Goal: Navigation & Orientation: Find specific page/section

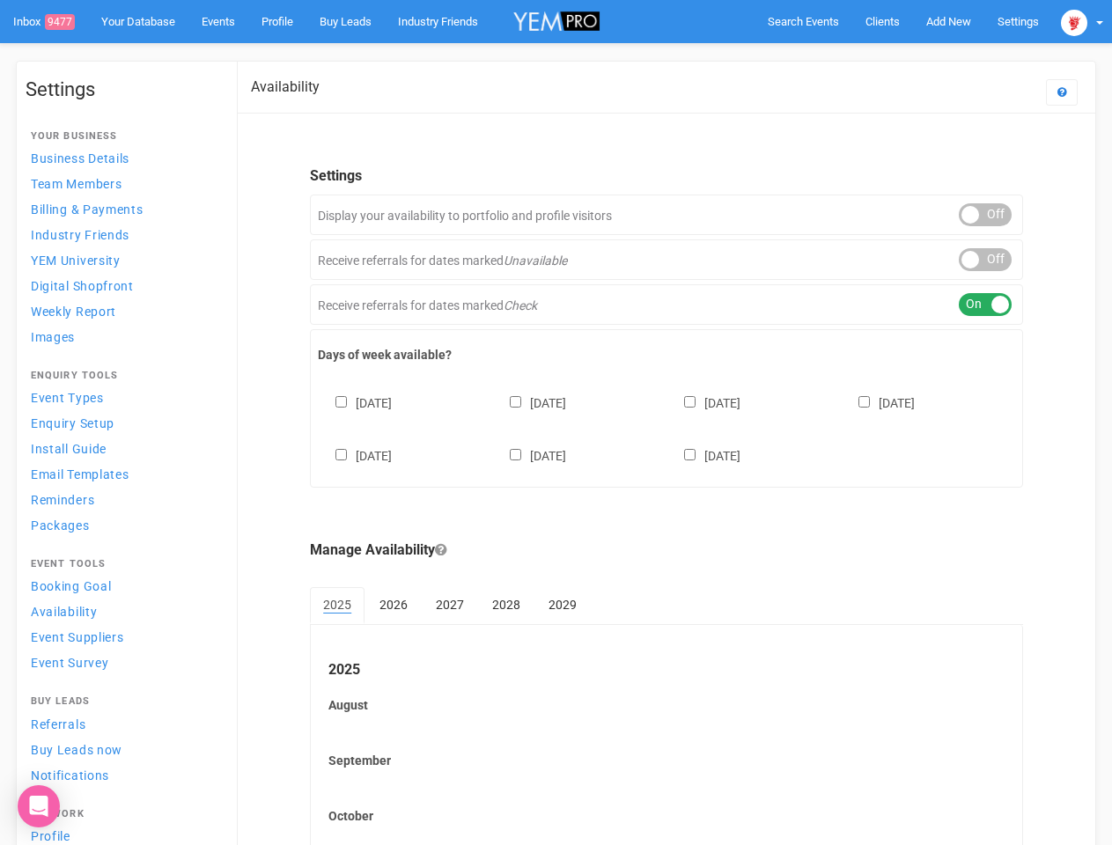
click at [556, 423] on div "[DATE] [DATE] [DATE] [DATE] [DATE] [DATE] [DATE]" at bounding box center [666, 421] width 697 height 106
click at [803, 21] on span "Search Events" at bounding box center [803, 21] width 71 height 13
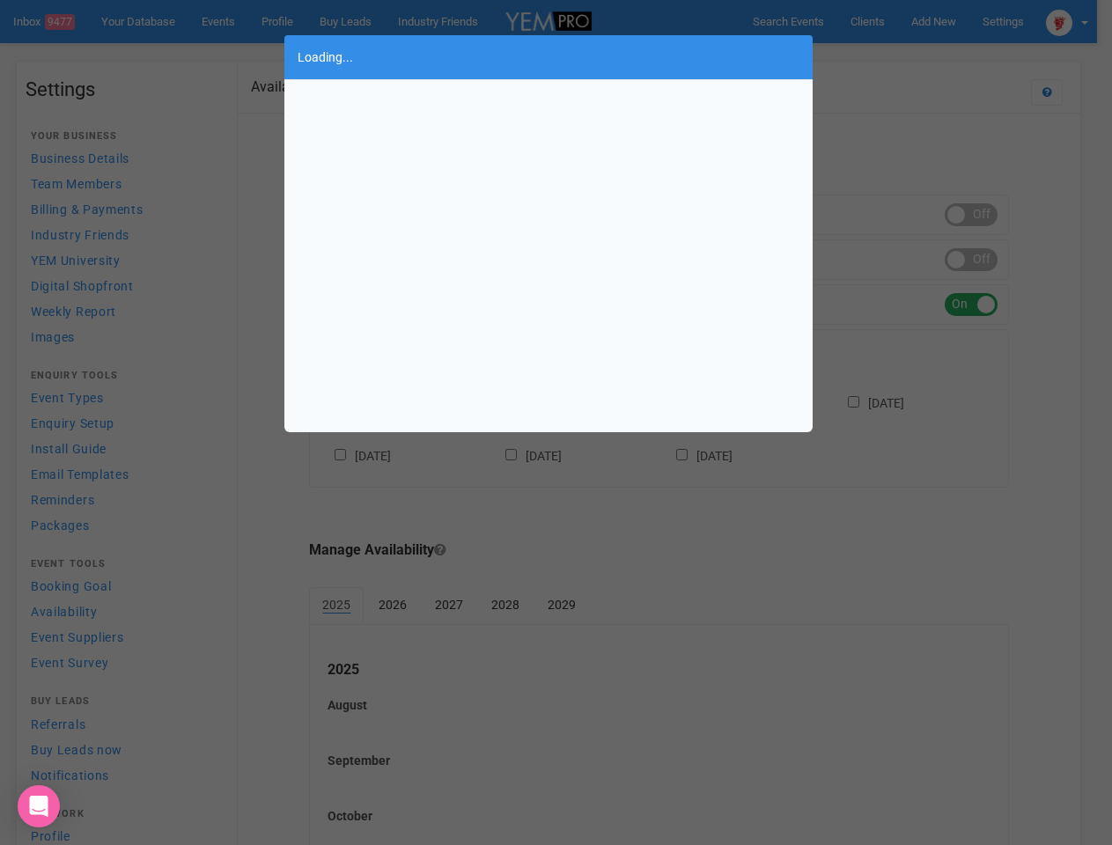
click at [948, 21] on div "Loading..." at bounding box center [556, 422] width 1112 height 845
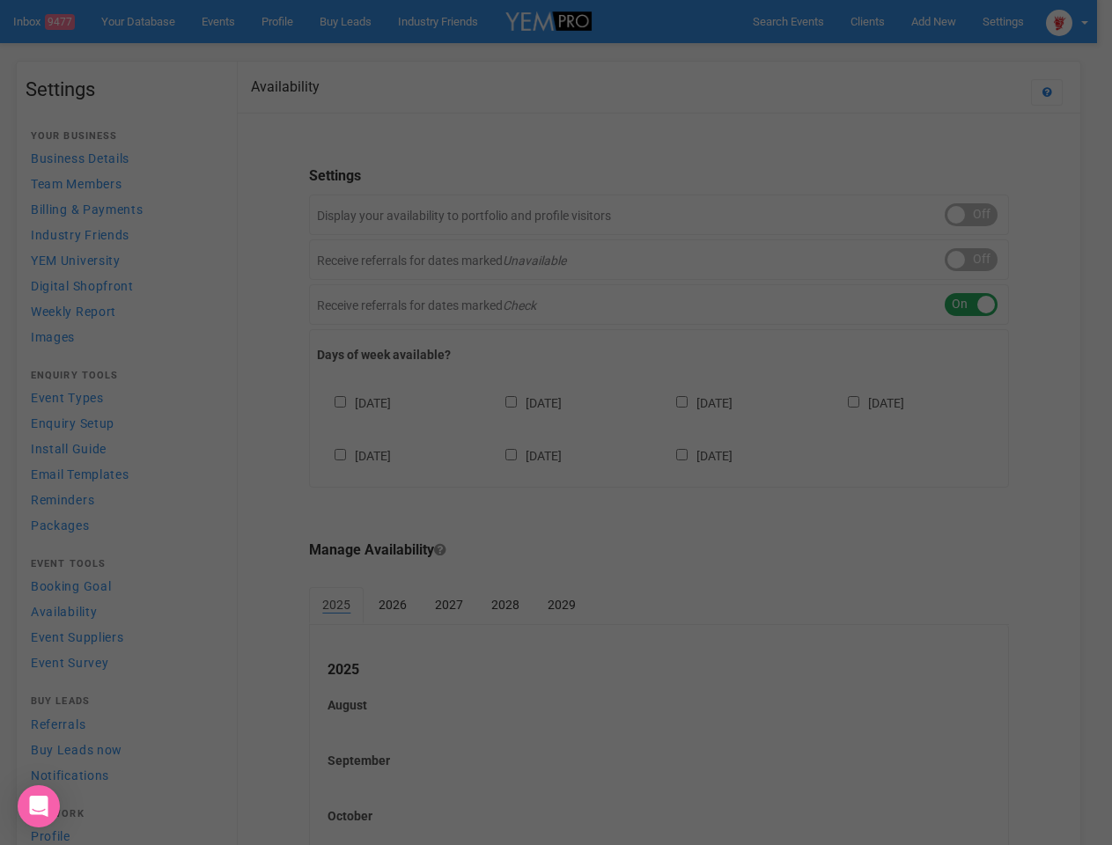
click at [908, 56] on div "Loading..." at bounding box center [556, 422] width 1112 height 845
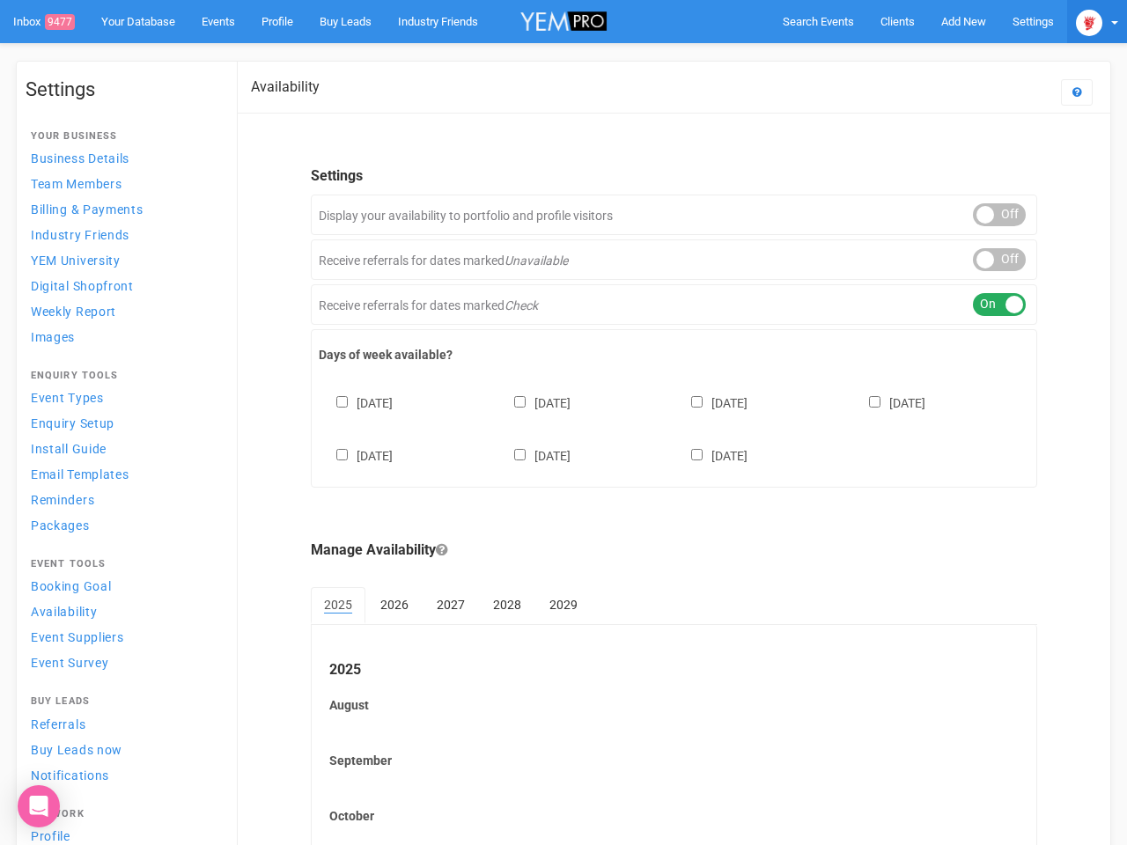
click at [1082, 21] on img at bounding box center [1089, 23] width 26 height 26
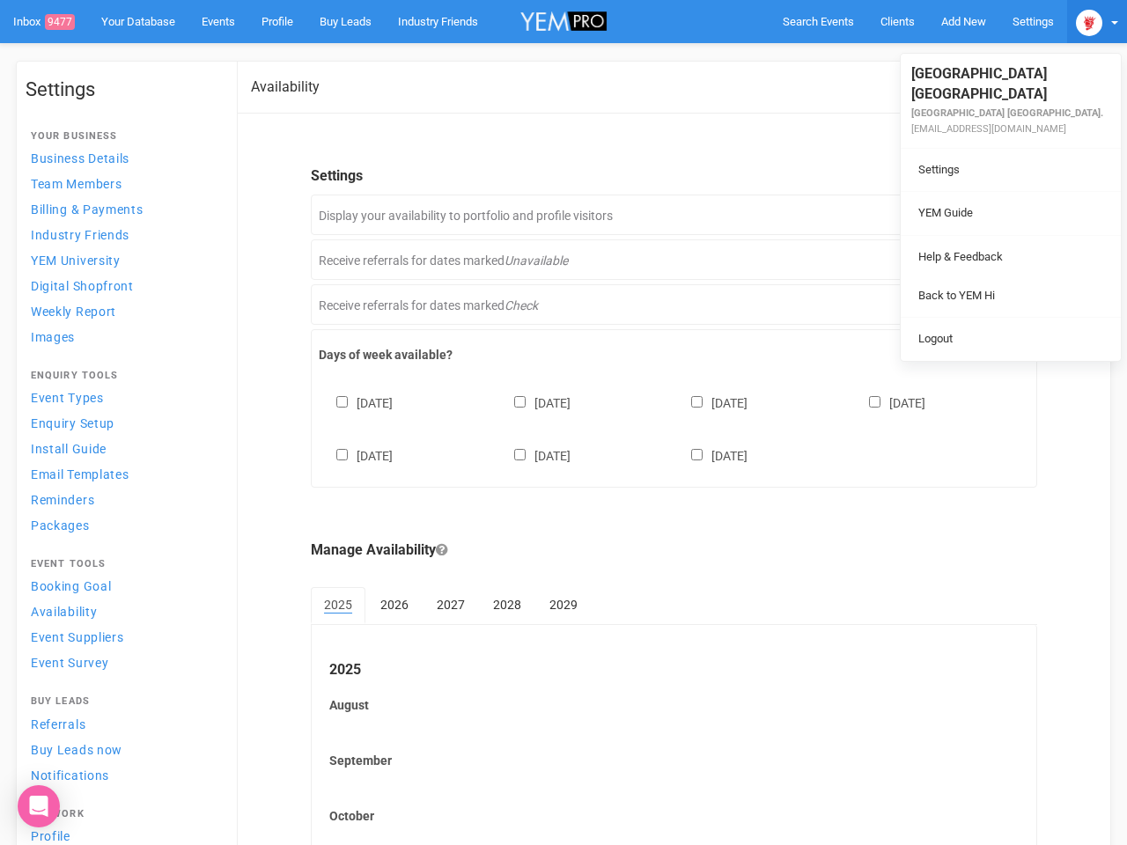
click at [985, 235] on li at bounding box center [1011, 235] width 220 height 1
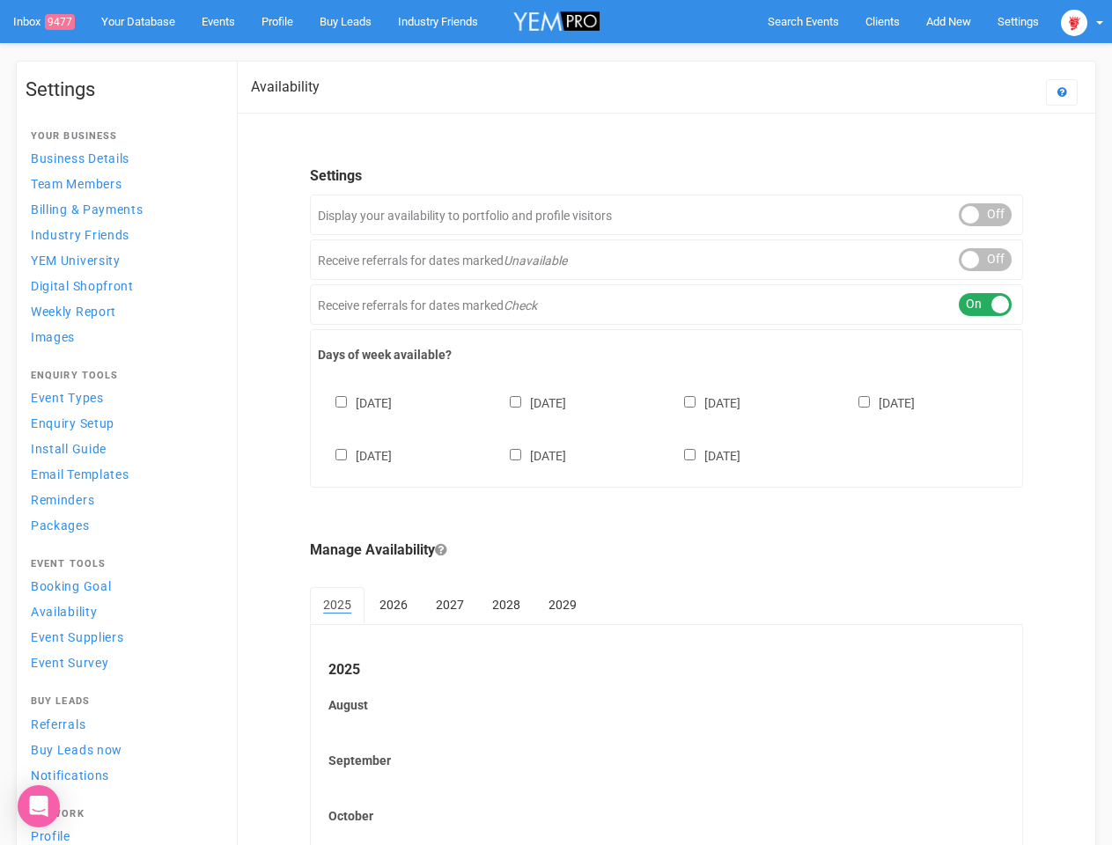
click at [985, 261] on link "Back to YEM Hi" at bounding box center [995, 278] width 211 height 34
click at [985, 305] on div "ON OFF" at bounding box center [985, 304] width 53 height 23
click at [666, 427] on div "[DATE] [DATE] [DATE] [DATE] [DATE] [DATE] [DATE]" at bounding box center [666, 421] width 697 height 106
